Goal: Information Seeking & Learning: Learn about a topic

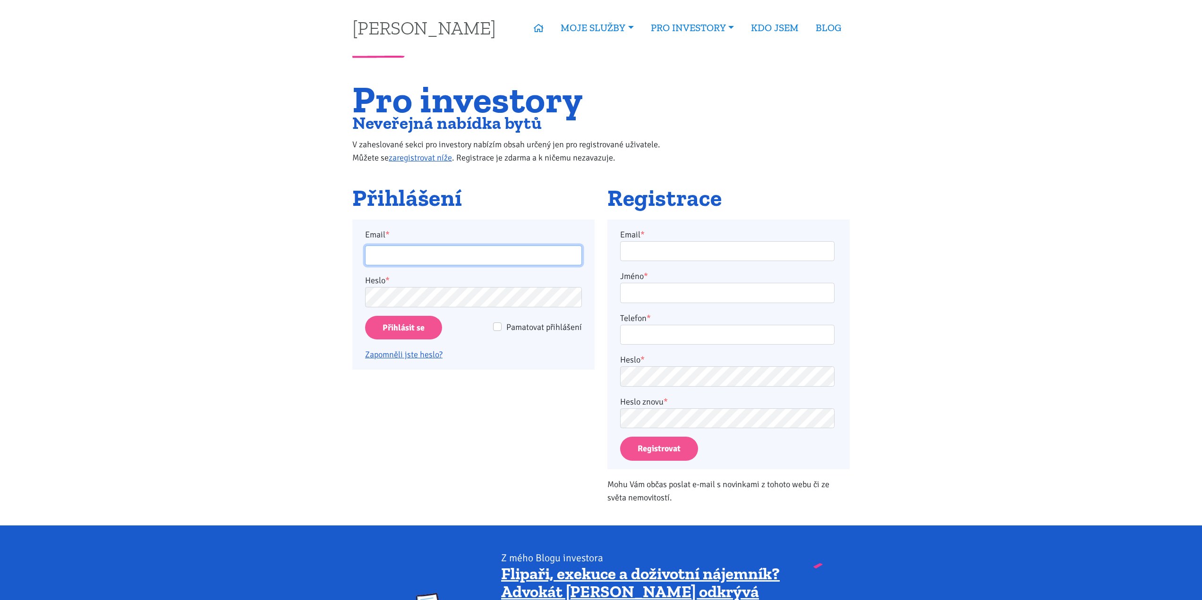
click at [480, 251] on input "Email *" at bounding box center [473, 256] width 217 height 20
type input "[EMAIL_ADDRESS][PERSON_NAME][DOMAIN_NAME]"
click at [406, 332] on input "Přihlásit se" at bounding box center [403, 328] width 77 height 24
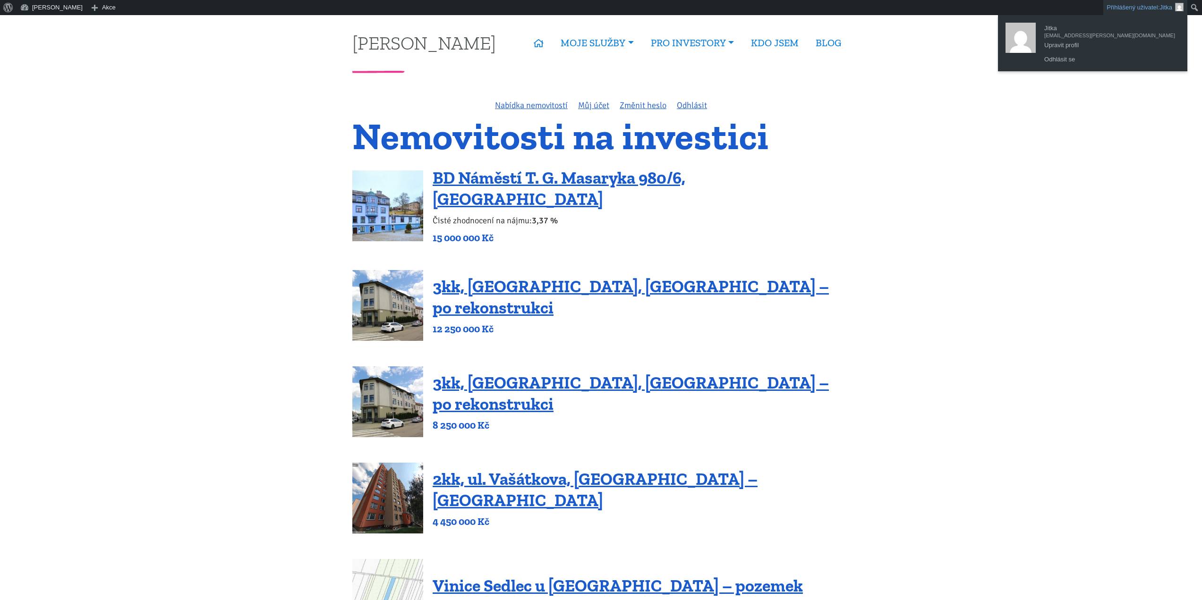
click at [1137, 7] on link "Přihlášený uživatel: Jitka" at bounding box center [1145, 7] width 84 height 15
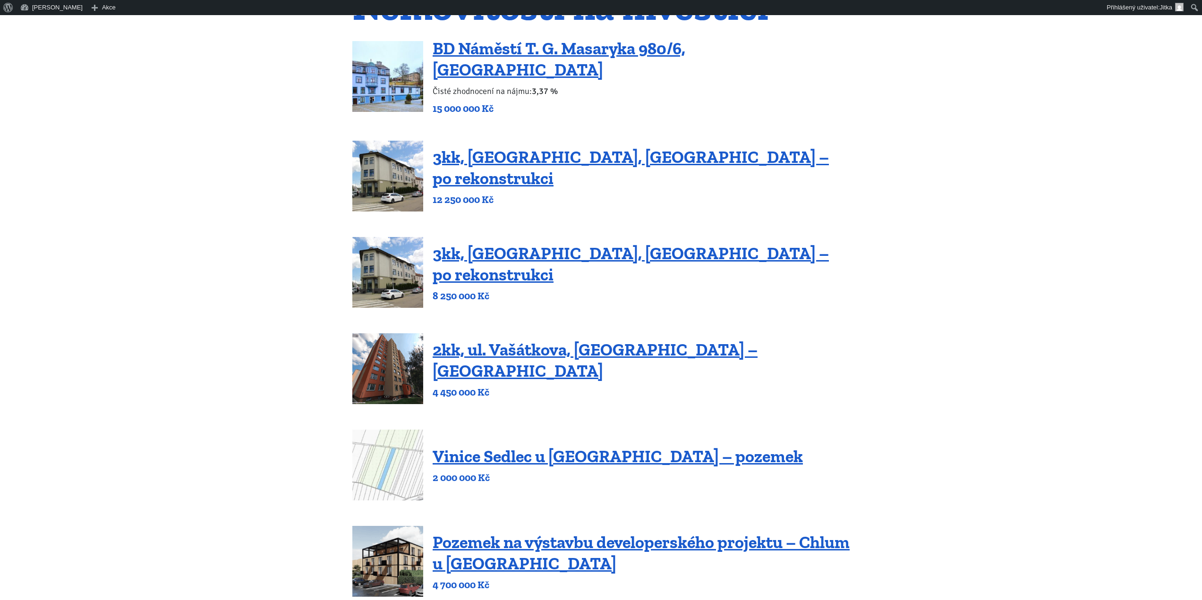
scroll to position [283, 0]
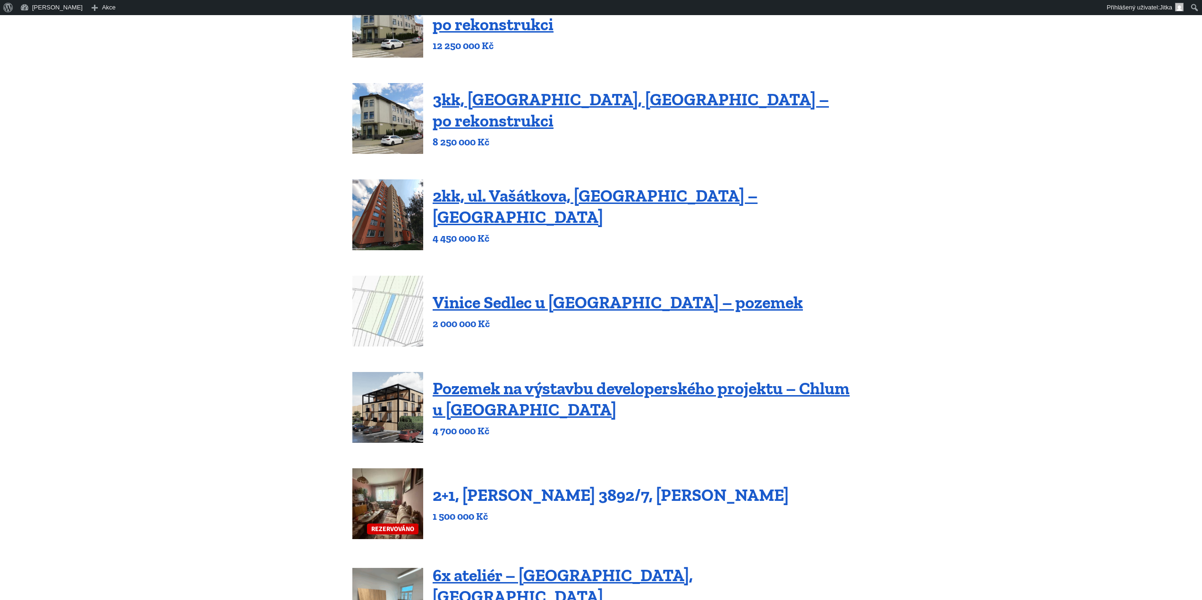
click at [524, 490] on link "2+1, Beethovenova 3892/7, Chomutov" at bounding box center [611, 495] width 356 height 20
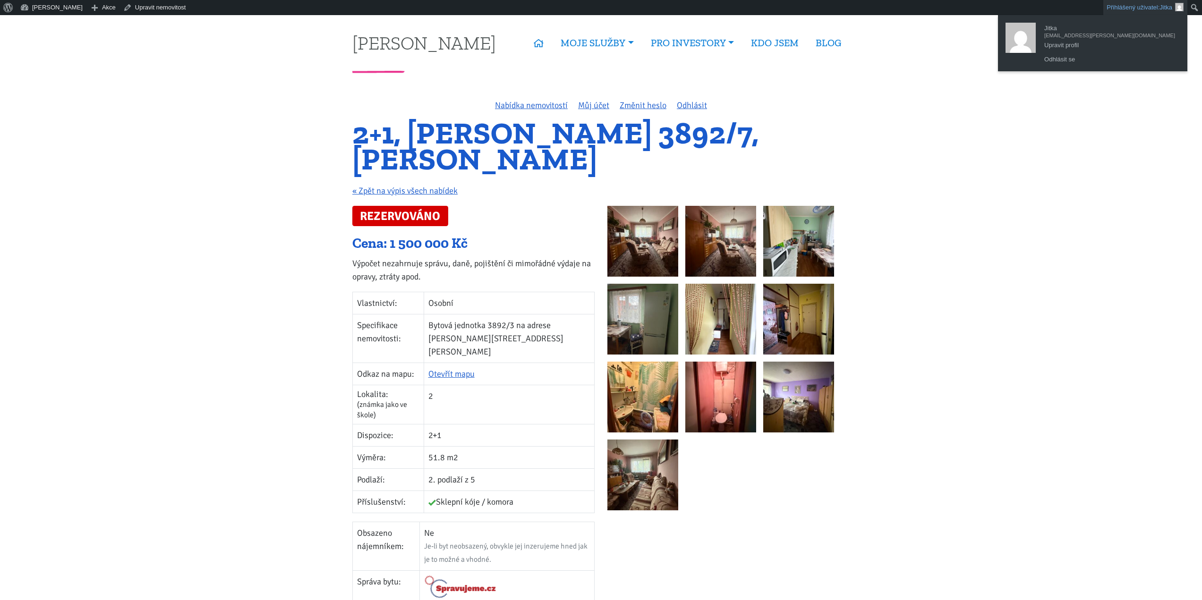
click at [1150, 7] on link "Přihlášený uživatel: Jitka" at bounding box center [1145, 7] width 84 height 15
